Goal: Find specific page/section: Find specific page/section

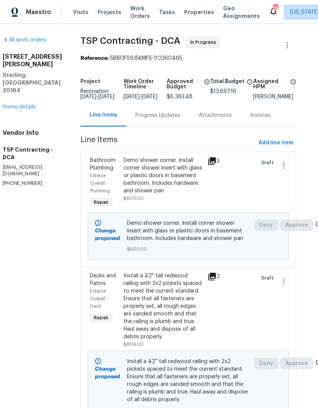
scroll to position [0, 10]
click at [209, 165] on icon at bounding box center [212, 161] width 8 height 8
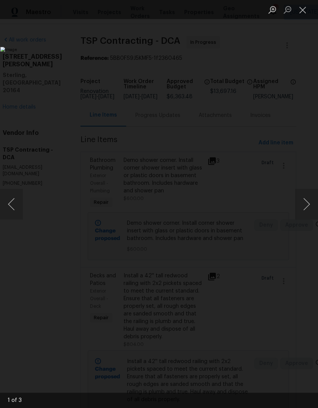
click at [302, 8] on button "Close lightbox" at bounding box center [302, 9] width 15 height 13
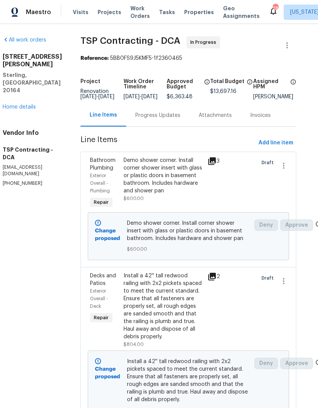
click at [222, 161] on div at bounding box center [239, 183] width 34 height 58
click at [211, 165] on icon at bounding box center [212, 161] width 8 height 8
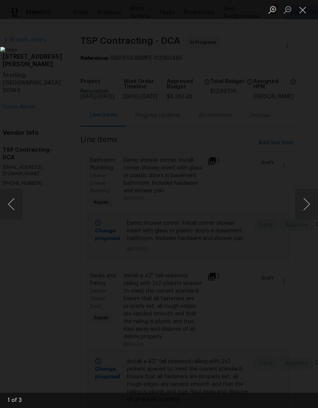
click at [313, 206] on button "Next image" at bounding box center [306, 204] width 23 height 30
click at [306, 198] on button "Next image" at bounding box center [306, 204] width 23 height 30
click at [306, 11] on button "Close lightbox" at bounding box center [302, 9] width 15 height 13
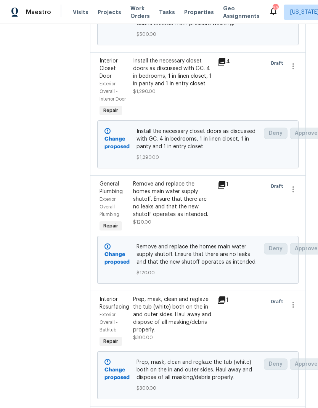
scroll to position [568, 0]
click at [220, 180] on icon at bounding box center [221, 184] width 8 height 8
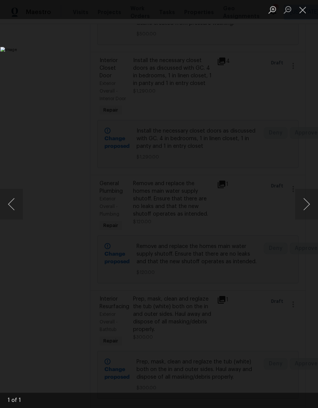
click at [301, 13] on button "Close lightbox" at bounding box center [302, 9] width 15 height 13
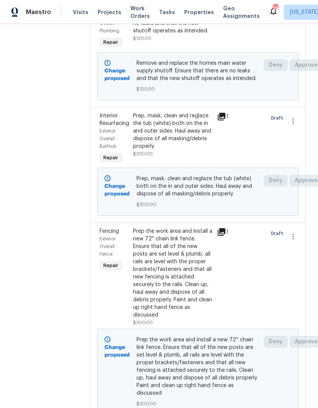
scroll to position [751, 0]
click at [219, 113] on icon at bounding box center [221, 117] width 8 height 8
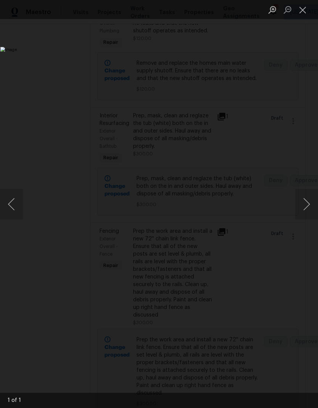
click at [300, 16] on button "Close lightbox" at bounding box center [302, 9] width 15 height 13
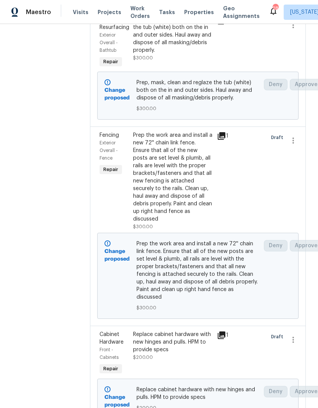
scroll to position [847, 0]
click at [221, 131] on icon at bounding box center [221, 135] width 9 height 9
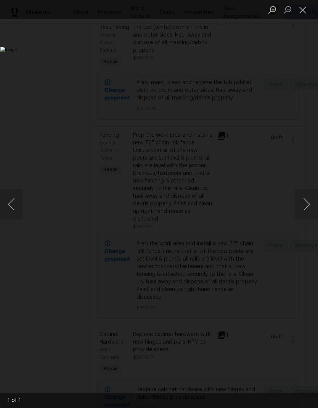
click at [304, 8] on button "Close lightbox" at bounding box center [302, 9] width 15 height 13
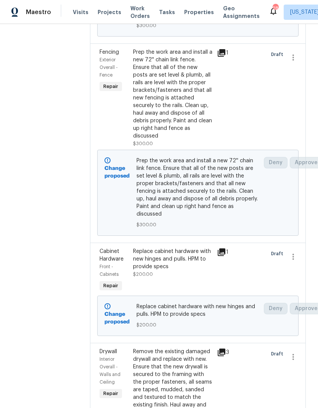
scroll to position [930, 0]
click at [220, 248] on icon at bounding box center [221, 252] width 8 height 8
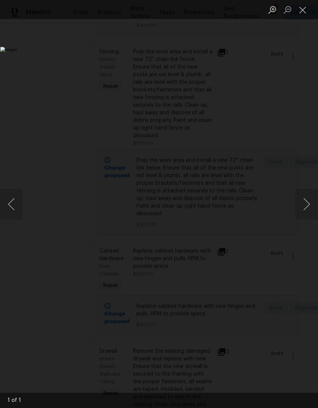
click at [302, 11] on button "Close lightbox" at bounding box center [302, 9] width 15 height 13
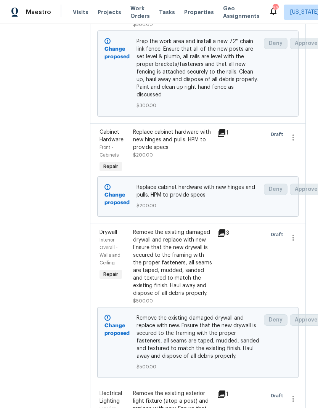
scroll to position [1050, 0]
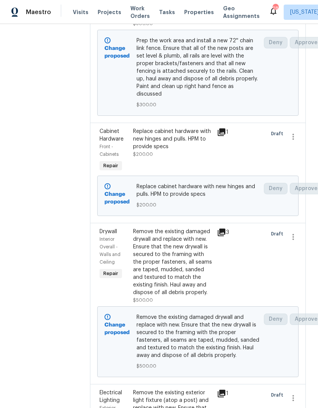
click at [218, 228] on icon at bounding box center [221, 232] width 9 height 9
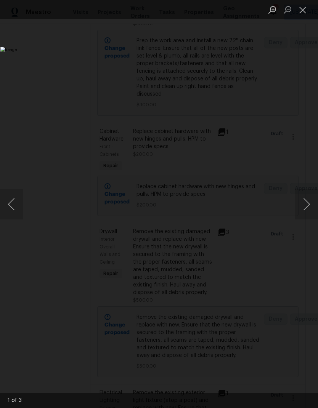
click at [310, 199] on button "Next image" at bounding box center [306, 204] width 23 height 30
click at [304, 201] on button "Next image" at bounding box center [306, 204] width 23 height 30
click at [22, 197] on button "Previous image" at bounding box center [11, 204] width 23 height 30
click at [20, 202] on button "Previous image" at bounding box center [11, 204] width 23 height 30
click at [300, 9] on button "Close lightbox" at bounding box center [302, 9] width 15 height 13
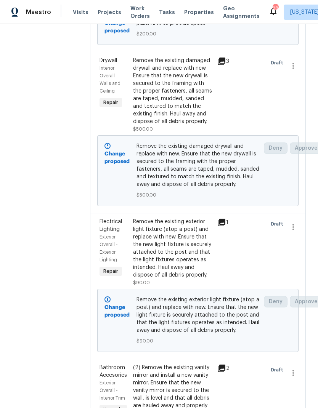
scroll to position [1220, 0]
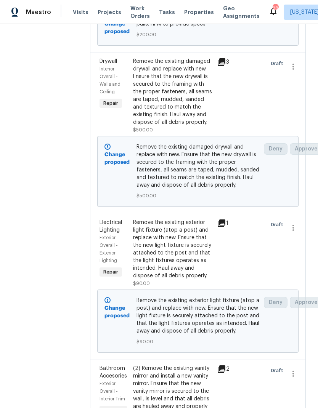
click at [217, 219] on icon at bounding box center [221, 223] width 8 height 8
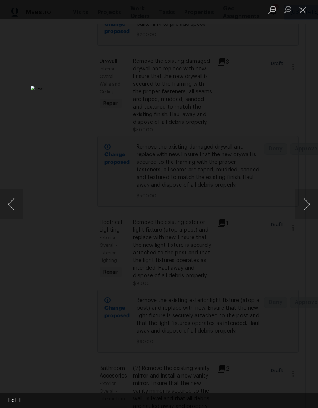
click at [302, 10] on button "Close lightbox" at bounding box center [302, 9] width 15 height 13
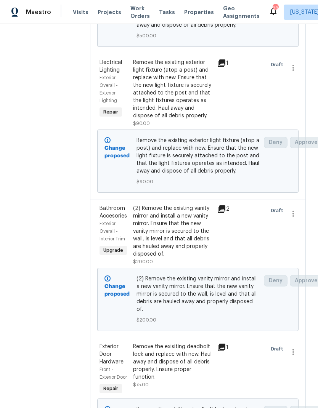
scroll to position [1380, 0]
click at [217, 205] on icon at bounding box center [221, 209] width 8 height 8
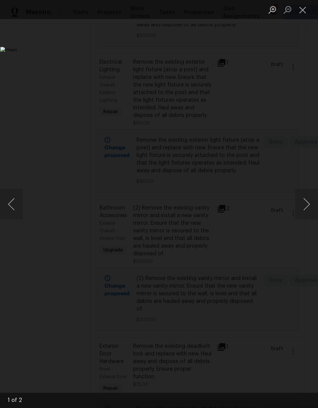
click at [304, 199] on button "Next image" at bounding box center [306, 204] width 23 height 30
click at [301, 7] on button "Close lightbox" at bounding box center [302, 9] width 15 height 13
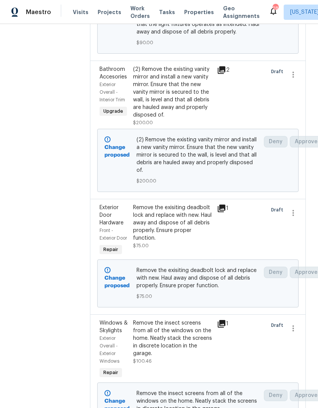
scroll to position [1518, 0]
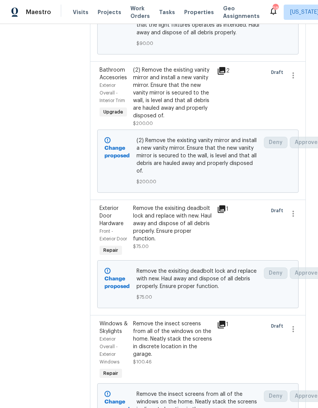
click at [220, 205] on icon at bounding box center [221, 209] width 8 height 8
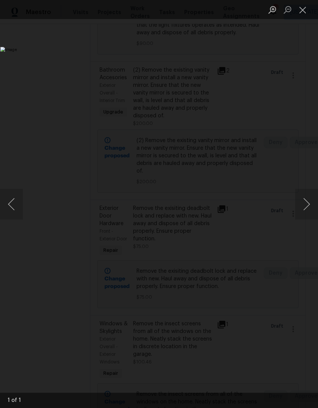
click at [306, 6] on button "Close lightbox" at bounding box center [302, 9] width 15 height 13
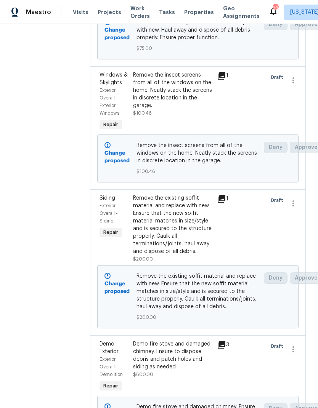
scroll to position [1767, 0]
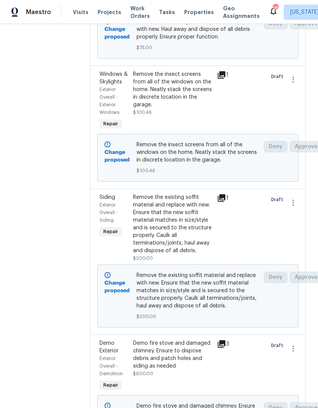
click at [219, 194] on icon at bounding box center [221, 198] width 8 height 8
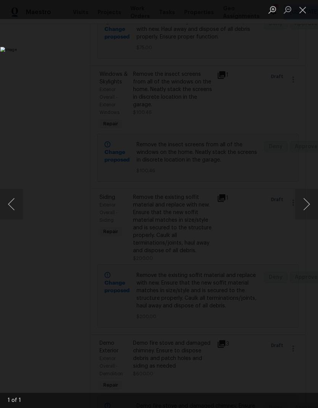
click at [304, 15] on button "Close lightbox" at bounding box center [302, 9] width 15 height 13
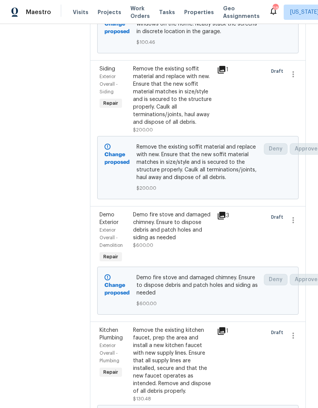
scroll to position [1896, 0]
click at [220, 211] on icon at bounding box center [221, 215] width 8 height 8
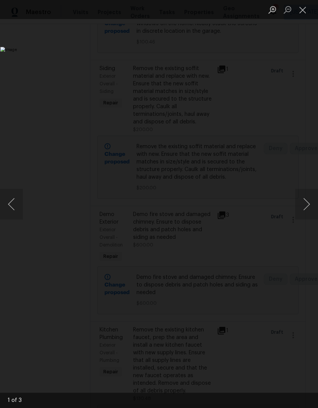
click at [314, 200] on button "Next image" at bounding box center [306, 204] width 23 height 30
click at [301, 13] on button "Close lightbox" at bounding box center [302, 9] width 15 height 13
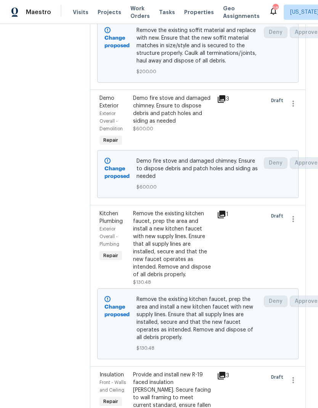
scroll to position [2013, 0]
click at [221, 210] on icon at bounding box center [221, 214] width 8 height 8
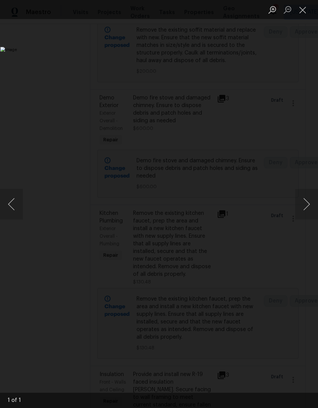
click at [302, 12] on button "Close lightbox" at bounding box center [302, 9] width 15 height 13
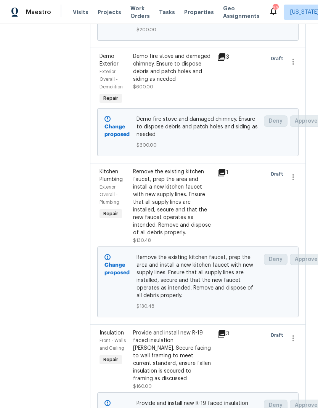
scroll to position [2054, 0]
click at [220, 168] on icon at bounding box center [221, 172] width 8 height 8
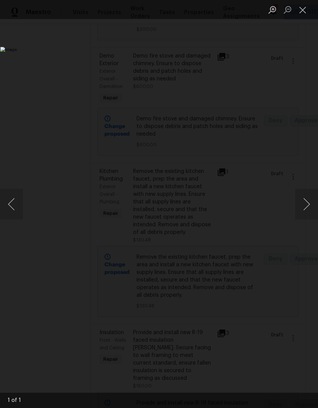
click at [302, 10] on button "Close lightbox" at bounding box center [302, 9] width 15 height 13
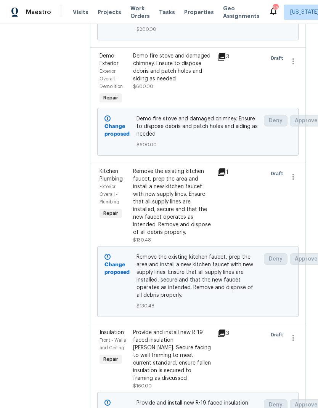
click at [224, 272] on div "Kitchen Plumbing Exterior Overall - Plumbing Repair Remove the existing kitchen…" at bounding box center [197, 243] width 215 height 161
click at [221, 329] on icon at bounding box center [221, 333] width 9 height 9
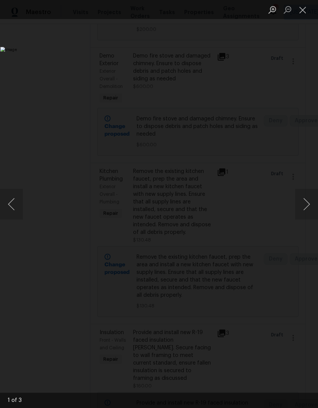
click at [303, 16] on button "Close lightbox" at bounding box center [302, 9] width 15 height 13
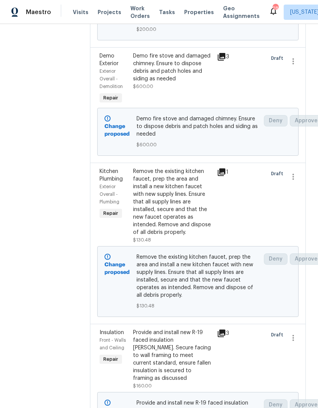
click at [219, 329] on icon at bounding box center [221, 333] width 8 height 8
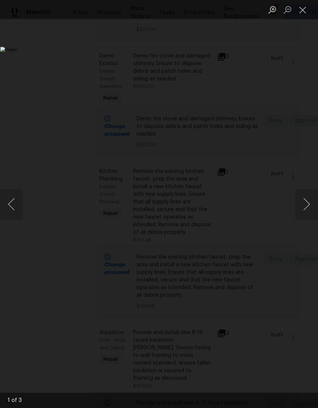
click at [302, 204] on button "Next image" at bounding box center [306, 204] width 23 height 30
click at [307, 200] on button "Next image" at bounding box center [306, 204] width 23 height 30
click at [22, 207] on button "Previous image" at bounding box center [11, 204] width 23 height 30
click at [299, 13] on button "Close lightbox" at bounding box center [302, 9] width 15 height 13
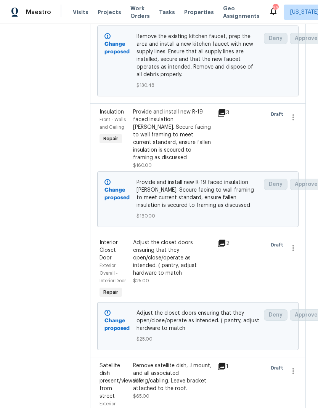
scroll to position [2275, 0]
click at [217, 238] on icon at bounding box center [221, 242] width 9 height 9
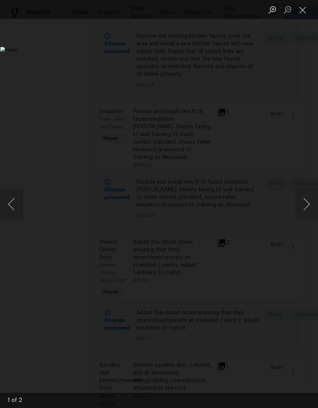
click at [303, 9] on button "Close lightbox" at bounding box center [302, 9] width 15 height 13
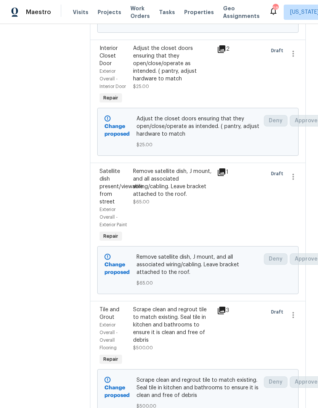
scroll to position [2484, 0]
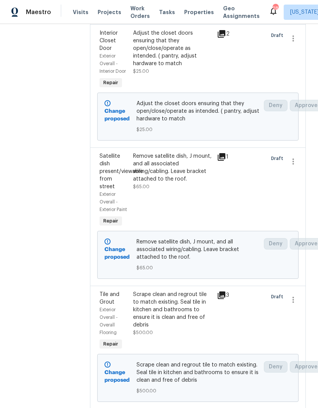
click at [220, 291] on icon at bounding box center [221, 295] width 8 height 8
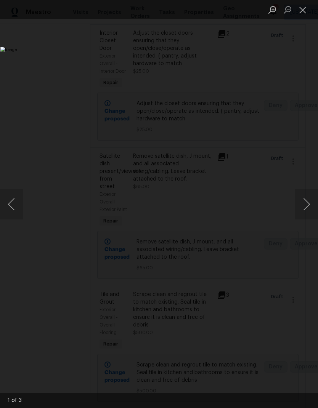
click at [302, 11] on button "Close lightbox" at bounding box center [302, 9] width 15 height 13
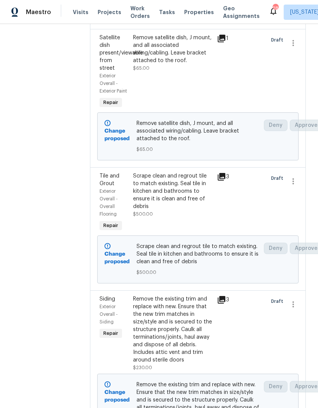
scroll to position [2602, 0]
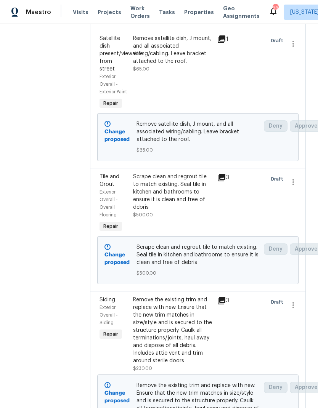
click at [222, 171] on div "3" at bounding box center [222, 203] width 17 height 65
click at [219, 174] on icon at bounding box center [221, 178] width 8 height 8
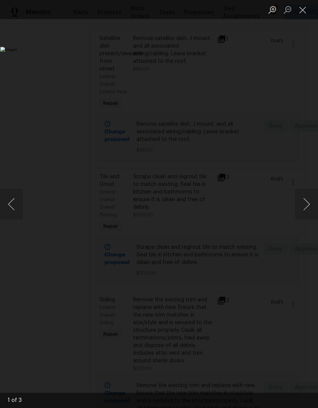
click at [302, 197] on button "Next image" at bounding box center [306, 204] width 23 height 30
click at [307, 191] on button "Next image" at bounding box center [306, 204] width 23 height 30
click at [307, 13] on button "Close lightbox" at bounding box center [302, 9] width 15 height 13
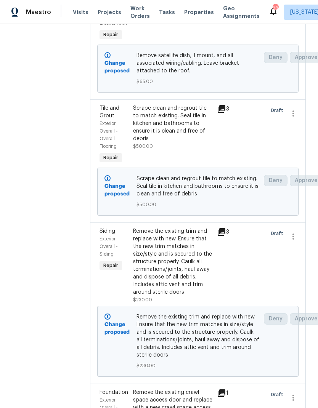
scroll to position [2671, 0]
click at [220, 228] on icon at bounding box center [221, 232] width 8 height 8
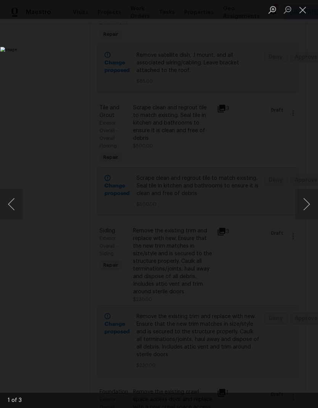
click at [309, 198] on button "Next image" at bounding box center [306, 204] width 23 height 30
click at [300, 195] on button "Next image" at bounding box center [306, 204] width 23 height 30
click at [305, 12] on button "Close lightbox" at bounding box center [302, 9] width 15 height 13
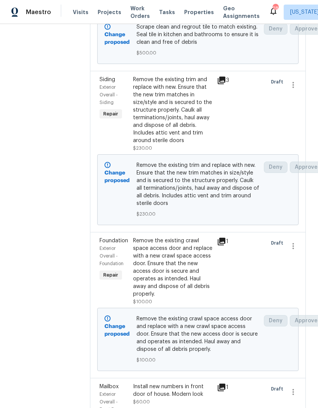
scroll to position [2822, 0]
click at [217, 237] on icon at bounding box center [221, 241] width 8 height 8
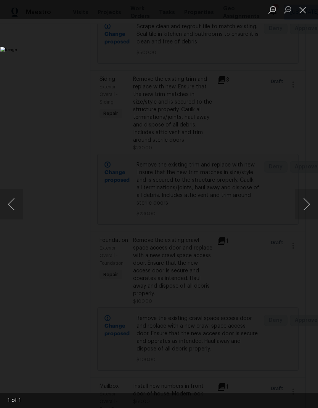
click at [306, 8] on button "Close lightbox" at bounding box center [302, 9] width 15 height 13
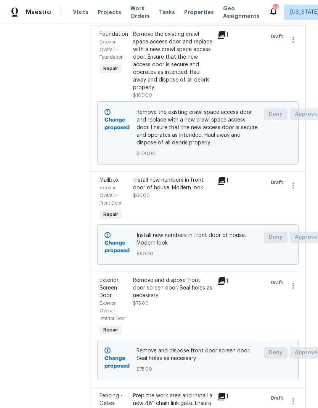
scroll to position [3028, 0]
click at [220, 277] on icon at bounding box center [221, 281] width 8 height 8
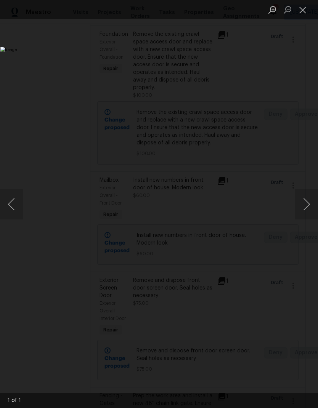
click at [302, 11] on button "Close lightbox" at bounding box center [302, 9] width 15 height 13
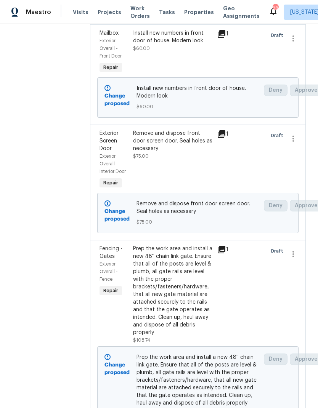
scroll to position [3175, 0]
click at [223, 245] on div "1" at bounding box center [223, 249] width 12 height 9
click at [220, 246] on icon at bounding box center [221, 250] width 8 height 8
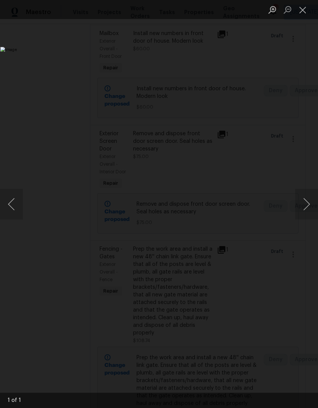
click at [305, 7] on button "Close lightbox" at bounding box center [302, 9] width 15 height 13
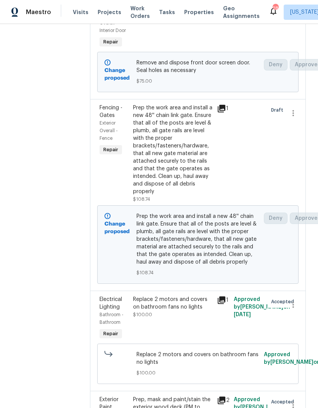
scroll to position [3316, 0]
click at [219, 296] on icon at bounding box center [221, 300] width 8 height 8
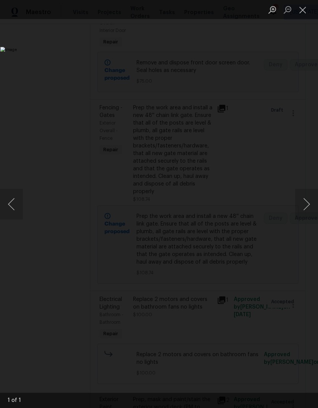
click at [304, 14] on button "Close lightbox" at bounding box center [302, 9] width 15 height 13
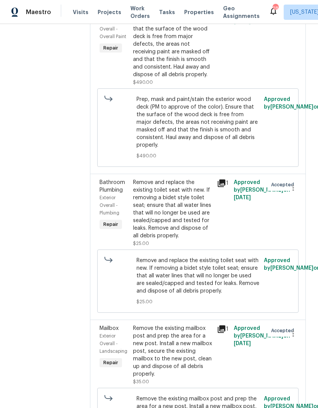
scroll to position [3710, 0]
click at [220, 325] on icon at bounding box center [221, 329] width 8 height 8
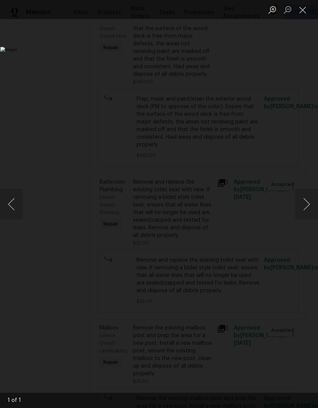
click at [303, 11] on button "Close lightbox" at bounding box center [302, 9] width 15 height 13
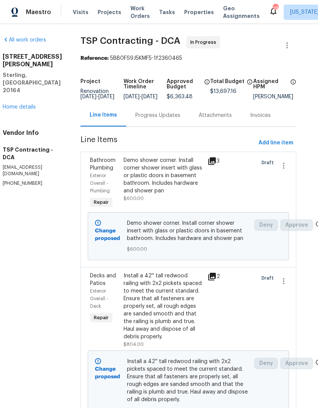
scroll to position [0, 10]
click at [29, 104] on link "Home details" at bounding box center [19, 106] width 33 height 5
